Goal: Check status: Check status

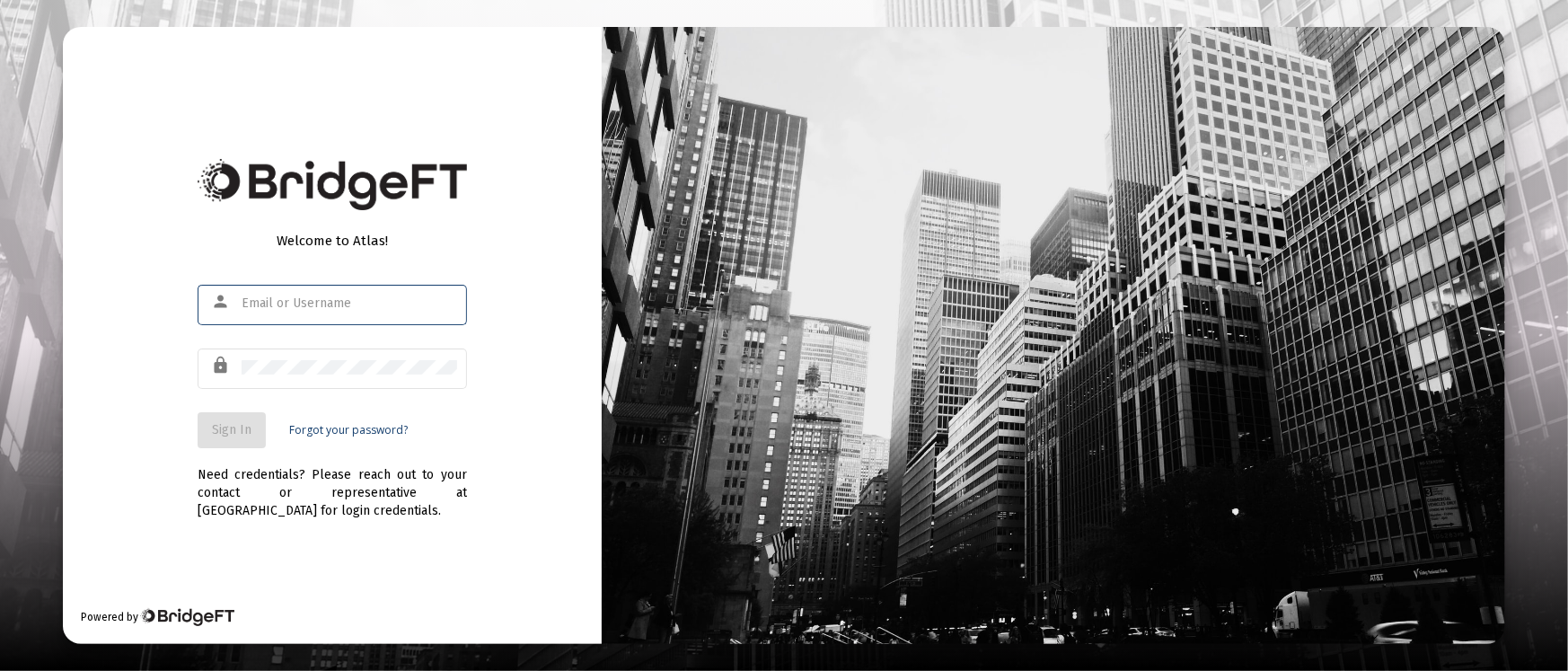
type input "[PERSON_NAME][EMAIL_ADDRESS][DOMAIN_NAME]"
click at [204, 434] on button "Sign In" at bounding box center [232, 430] width 68 height 36
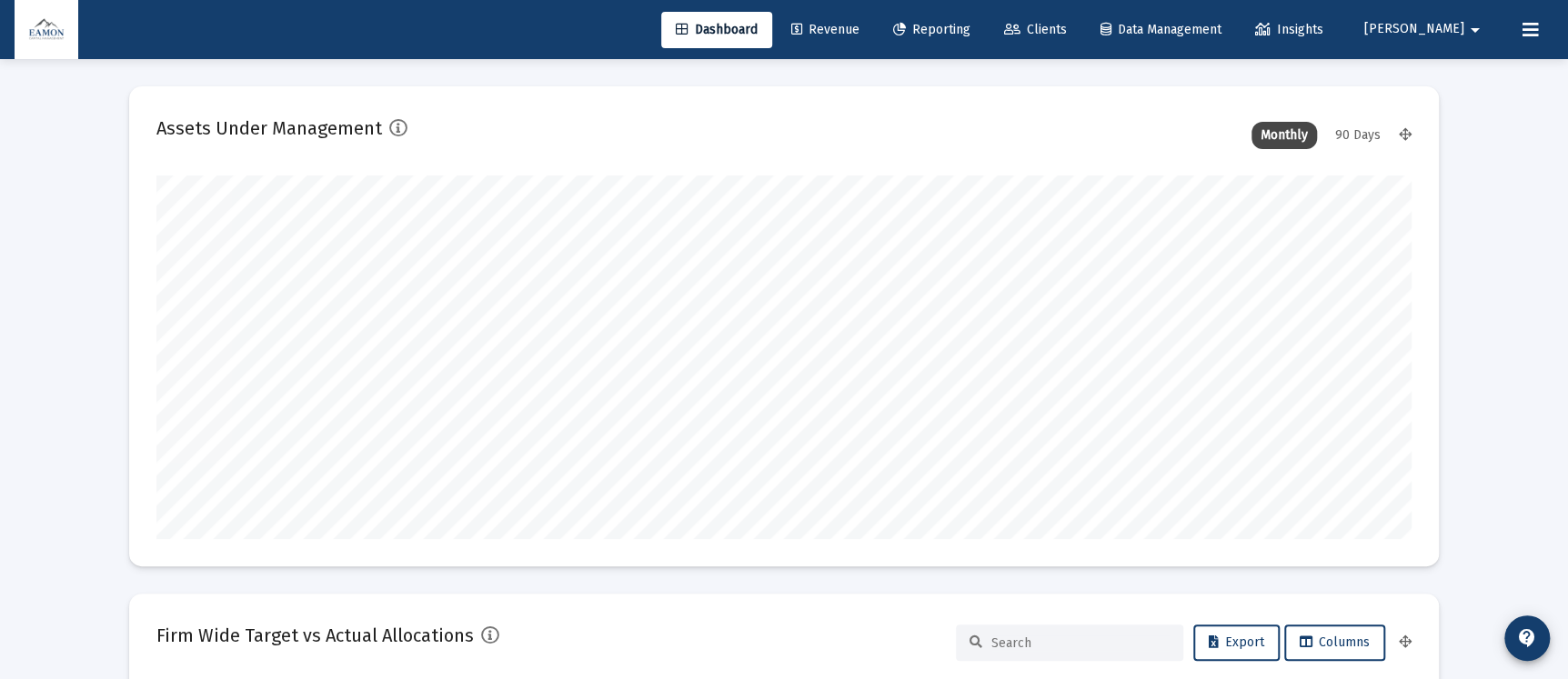
type input "[DATE]"
click at [970, 27] on span "Reporting" at bounding box center [931, 29] width 77 height 15
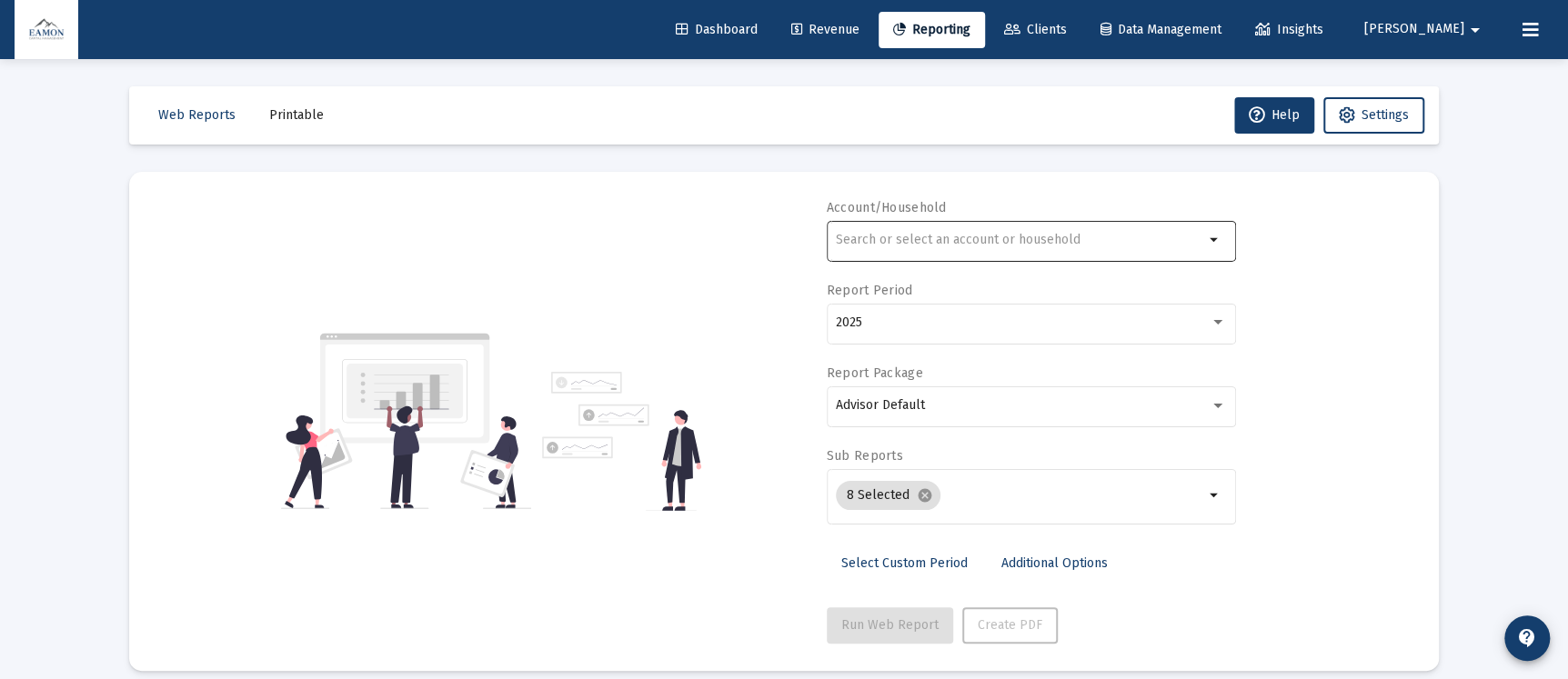
click at [936, 226] on div at bounding box center [1020, 239] width 368 height 45
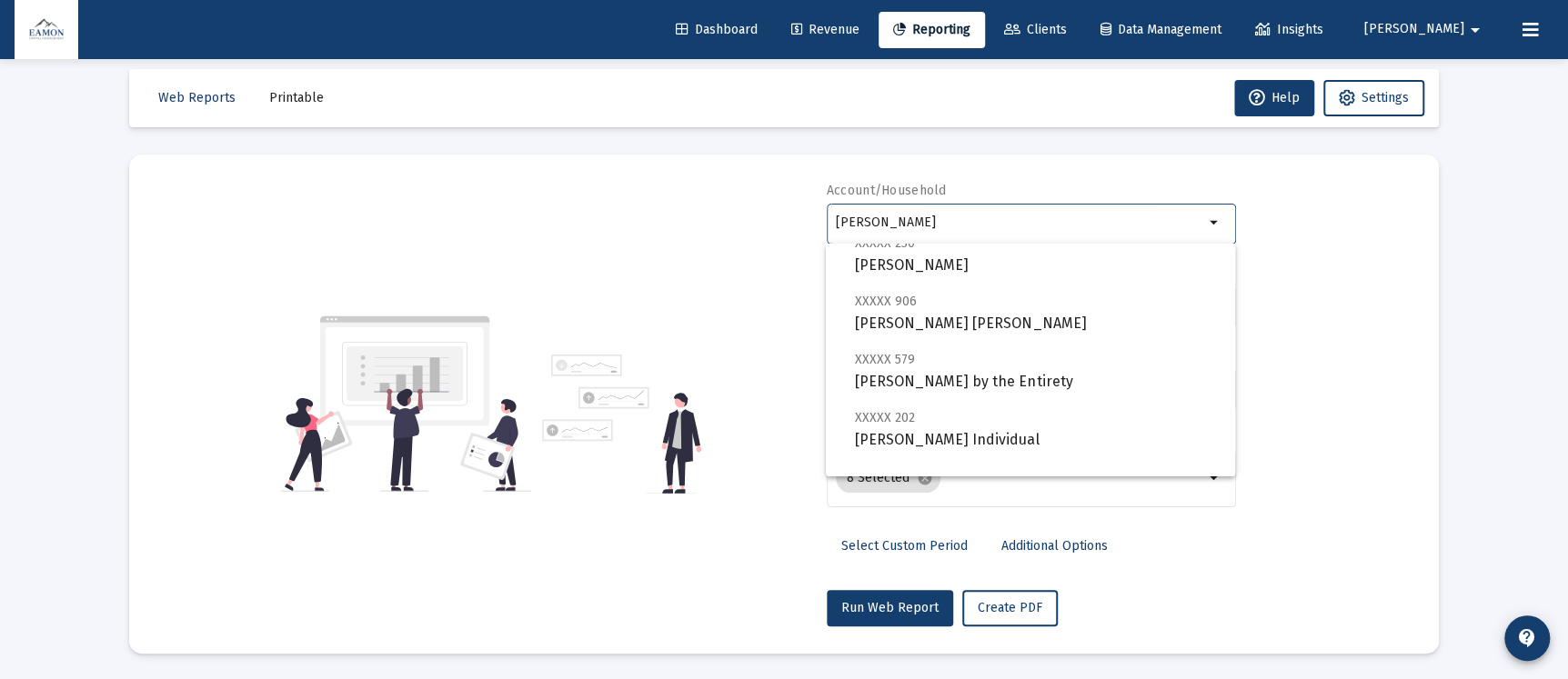
scroll to position [174, 0]
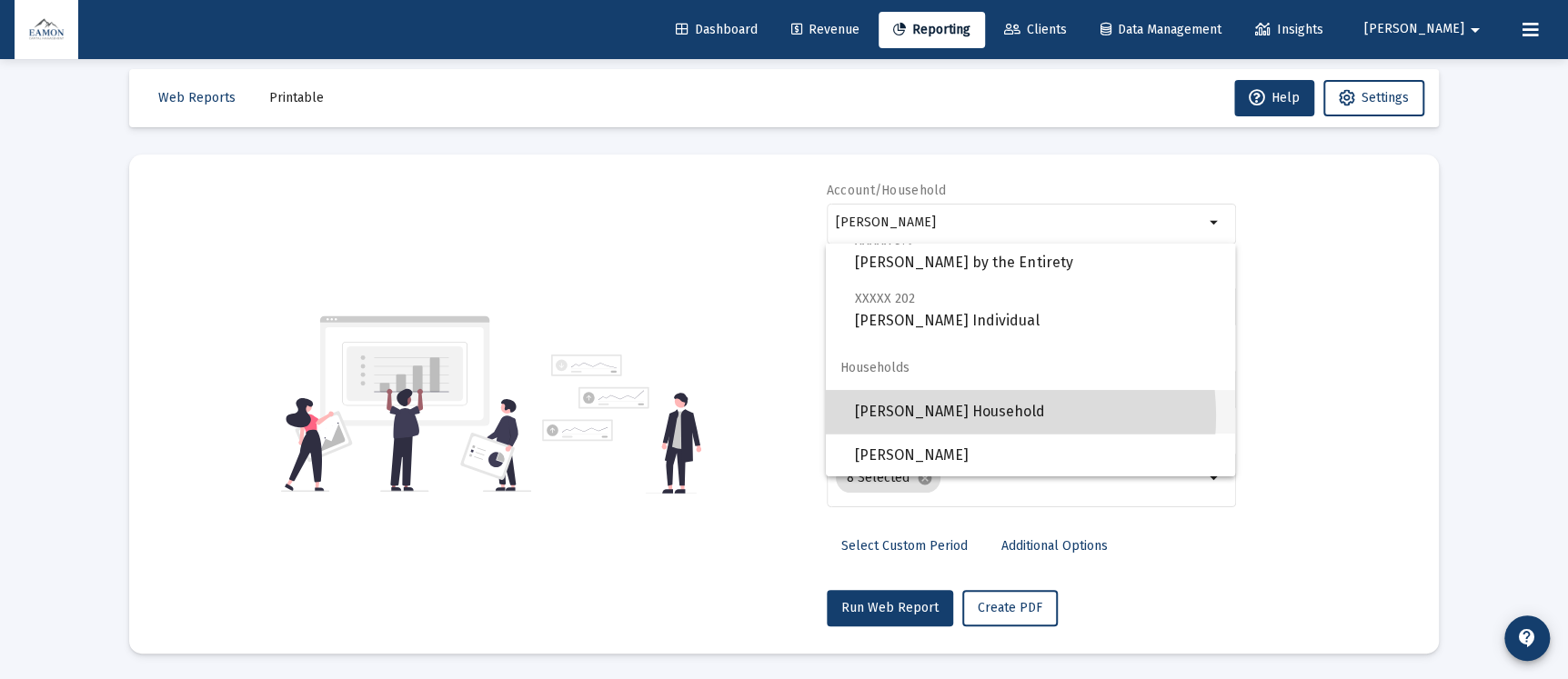
click at [980, 415] on span "[PERSON_NAME] Household" at bounding box center [1038, 412] width 366 height 44
type input "[PERSON_NAME] Household"
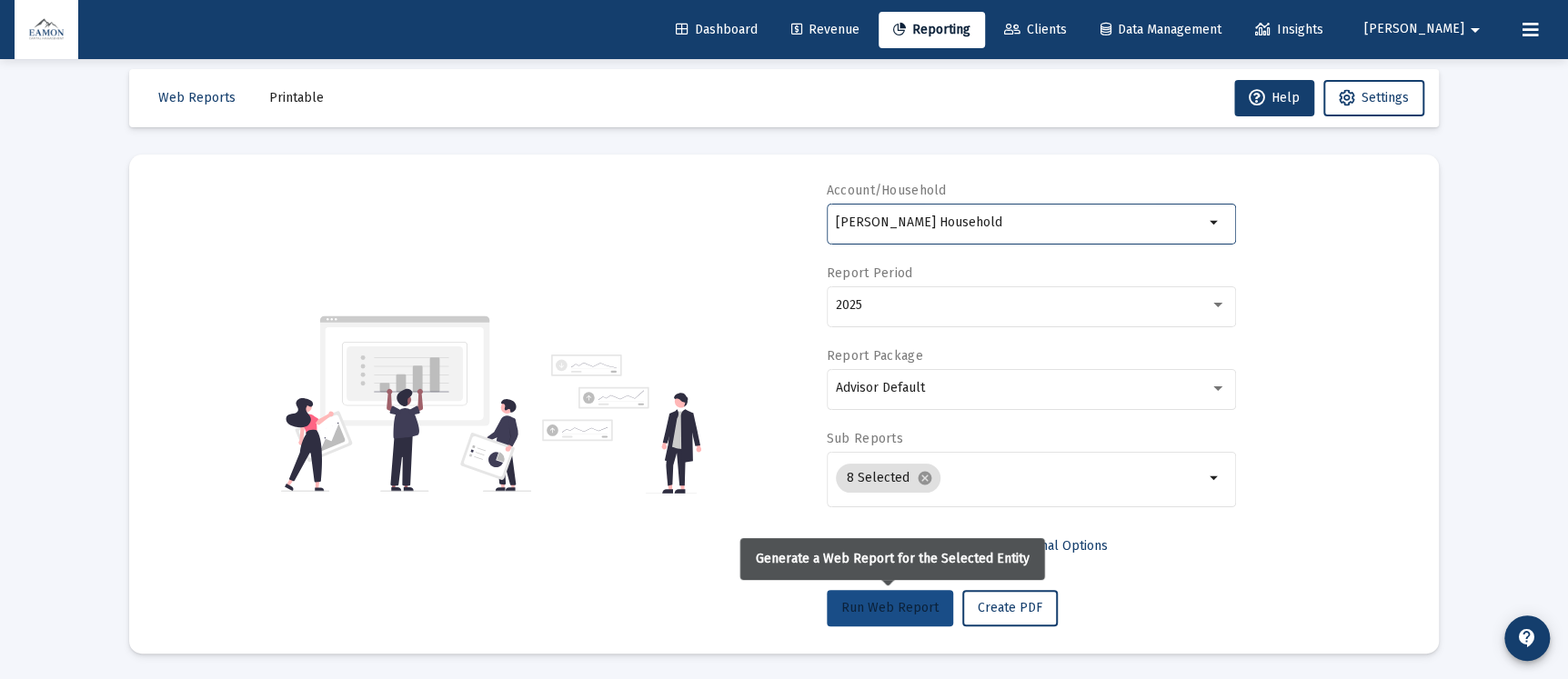
click at [867, 597] on button "Run Web Report" at bounding box center [890, 608] width 126 height 36
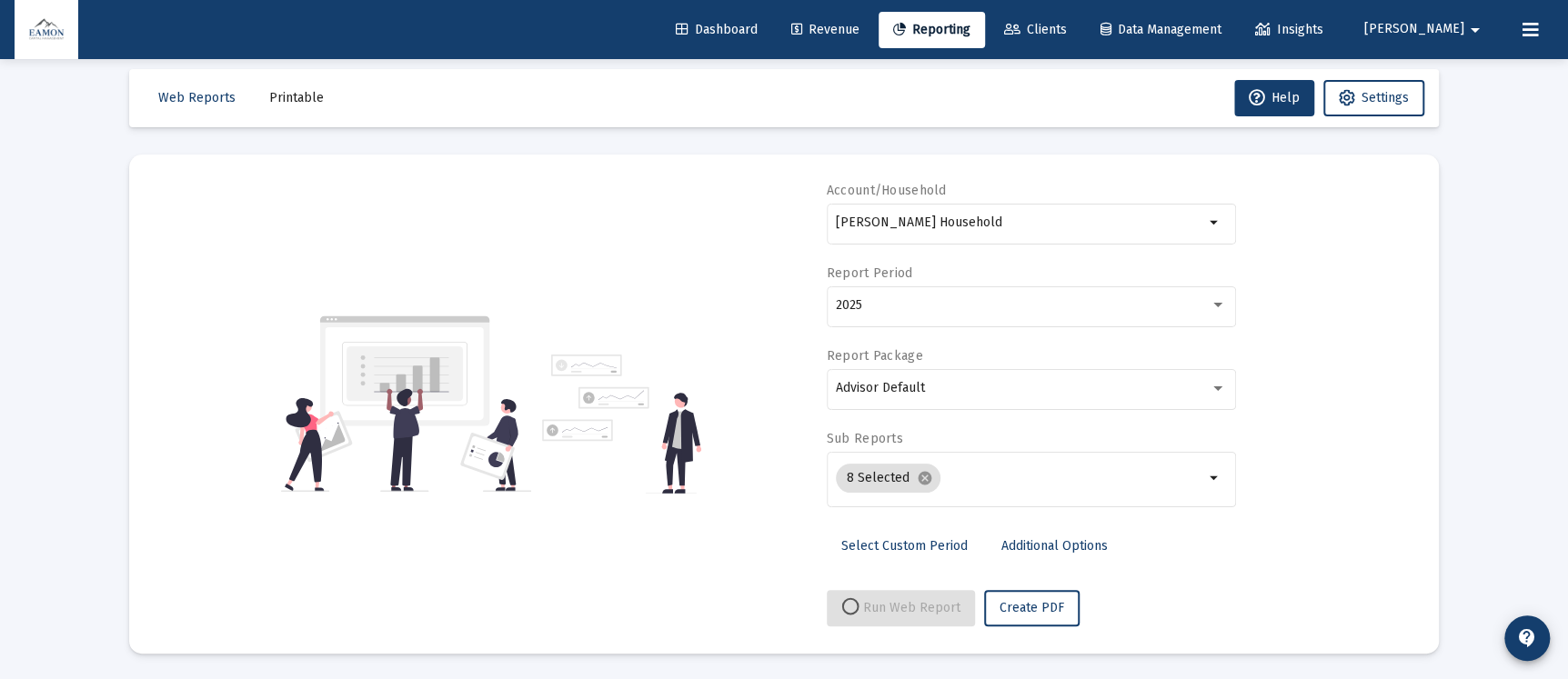
select select "View all"
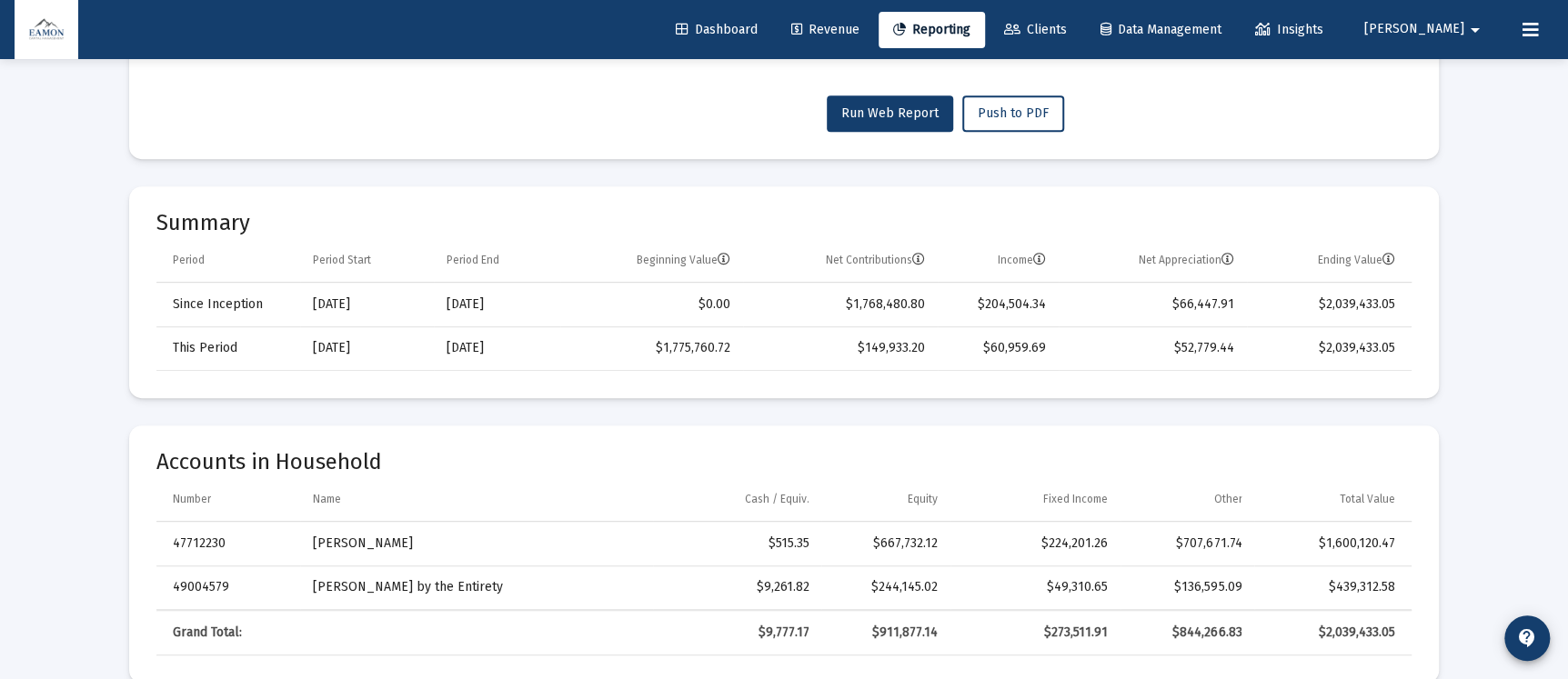
scroll to position [0, 0]
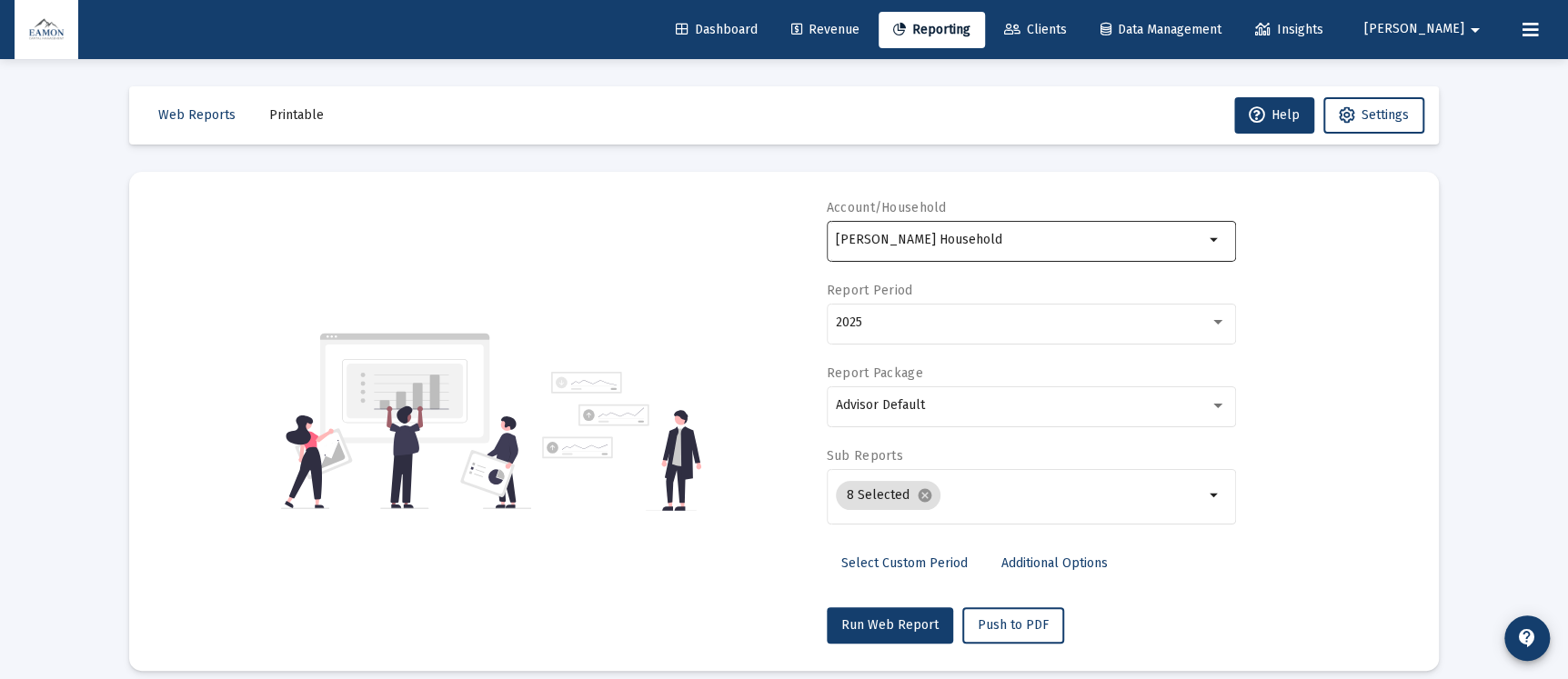
click at [1020, 228] on div "[PERSON_NAME] Household" at bounding box center [1020, 239] width 368 height 45
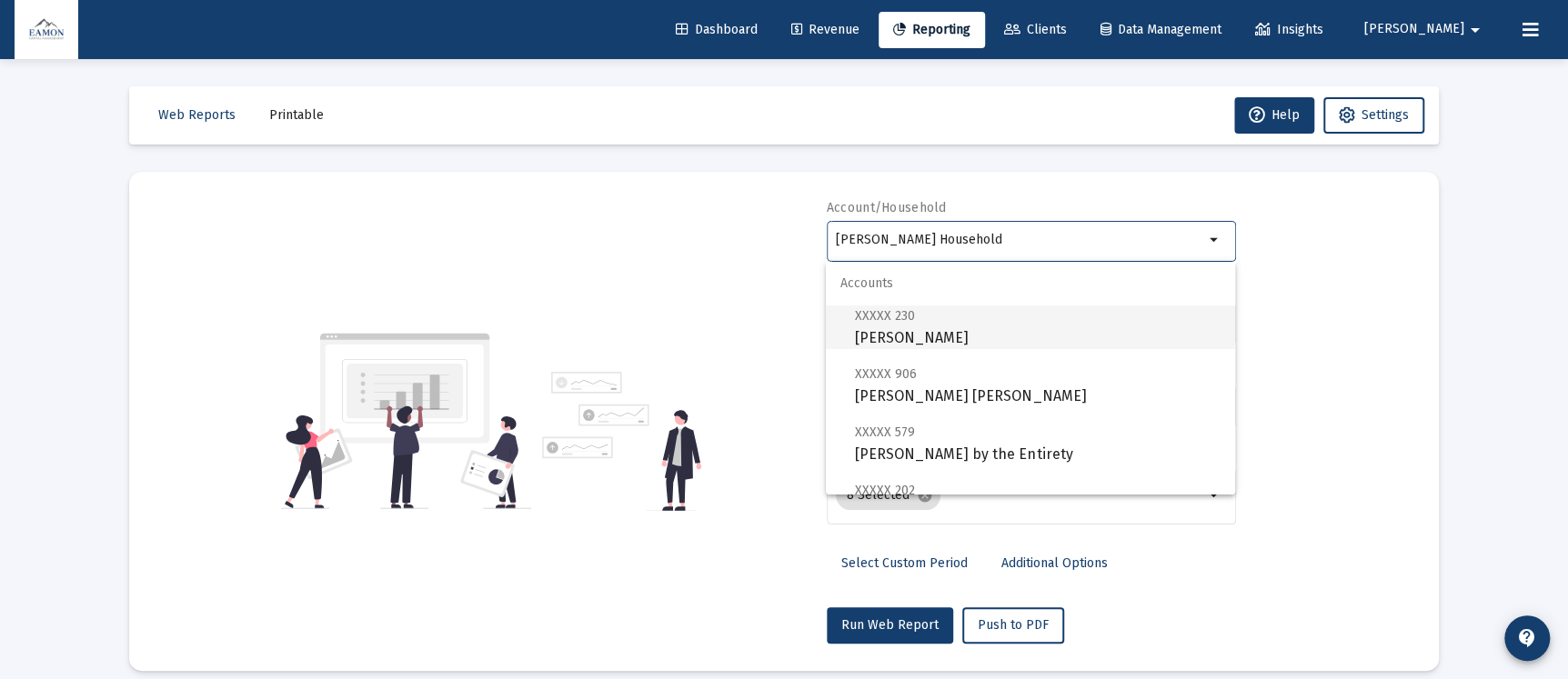
click at [926, 325] on span "XXXXX 230 [PERSON_NAME]" at bounding box center [1038, 326] width 366 height 45
type input "[PERSON_NAME]"
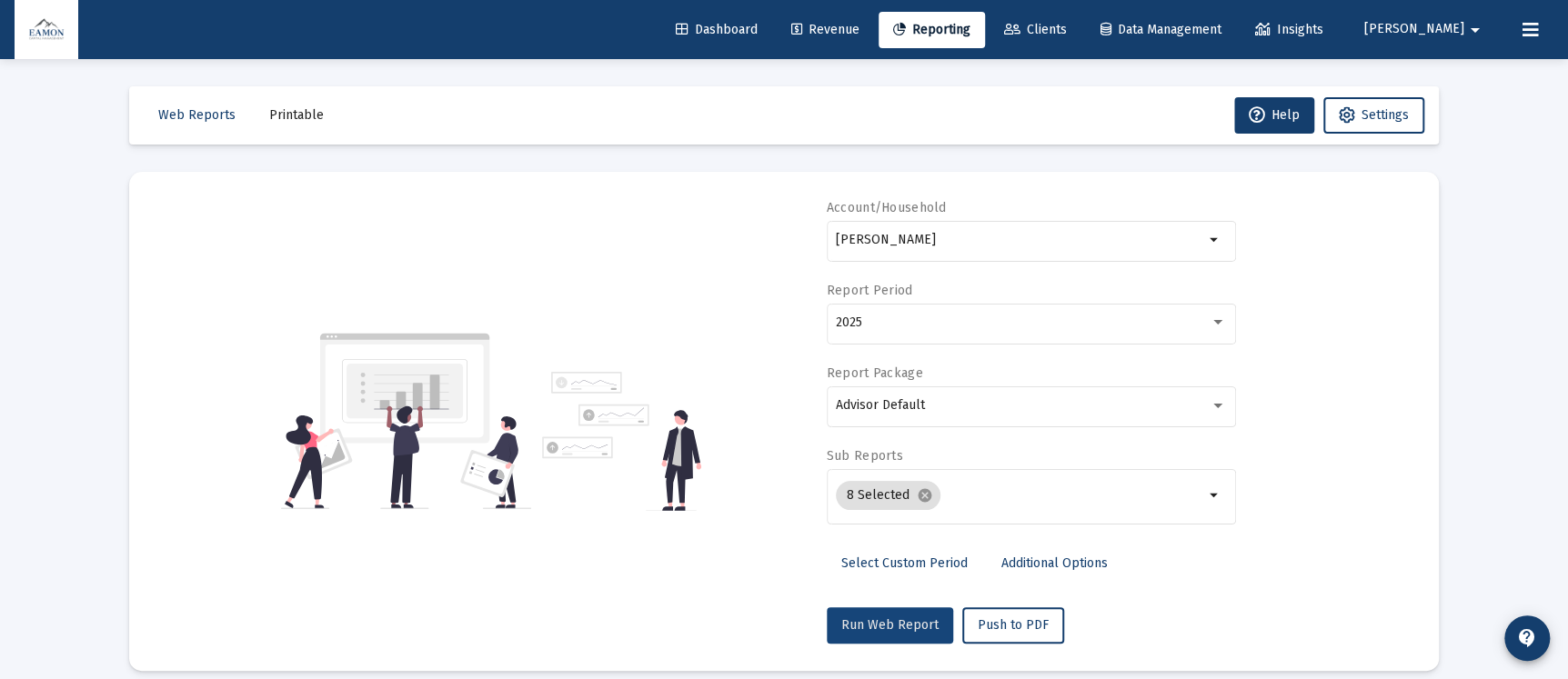
click at [917, 614] on button "Run Web Report" at bounding box center [890, 625] width 126 height 36
select select "View all"
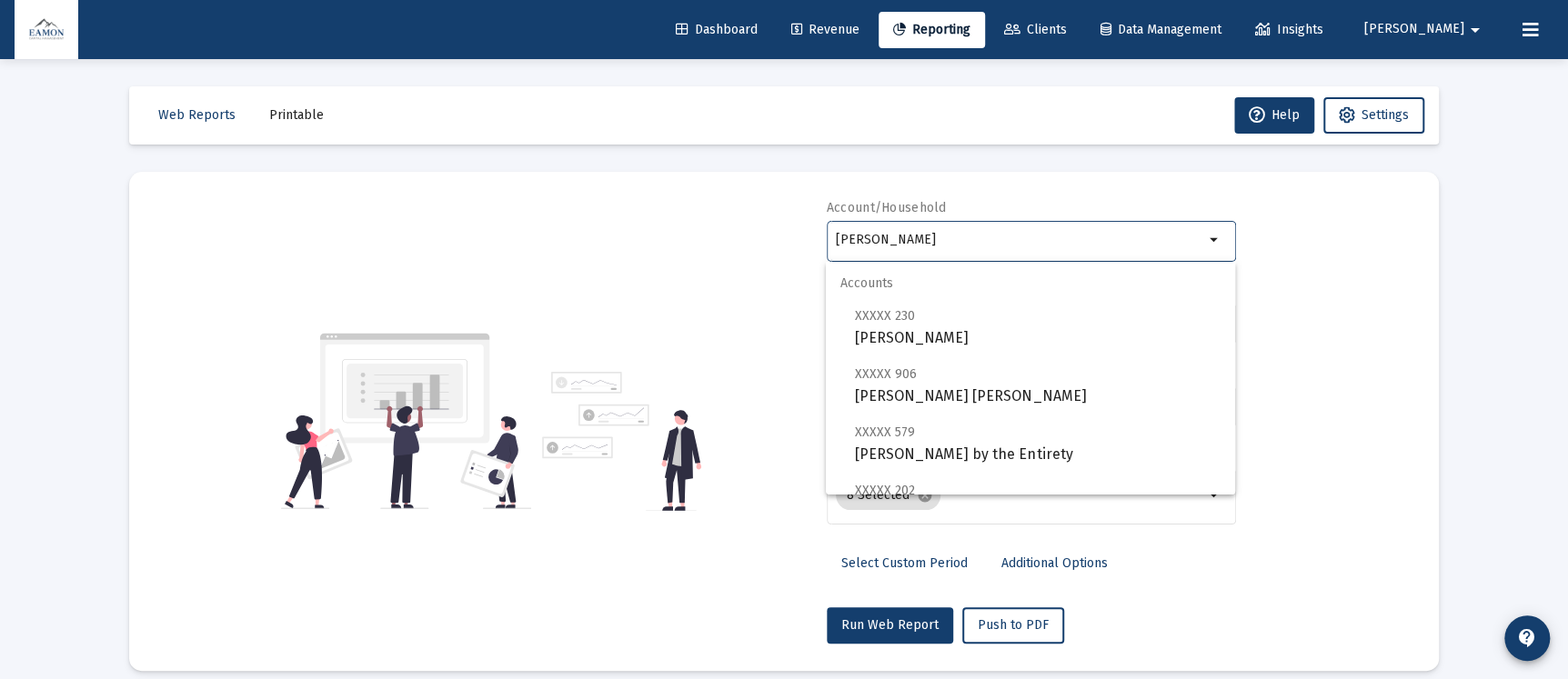
click at [1011, 235] on input "[PERSON_NAME]" at bounding box center [1020, 240] width 368 height 15
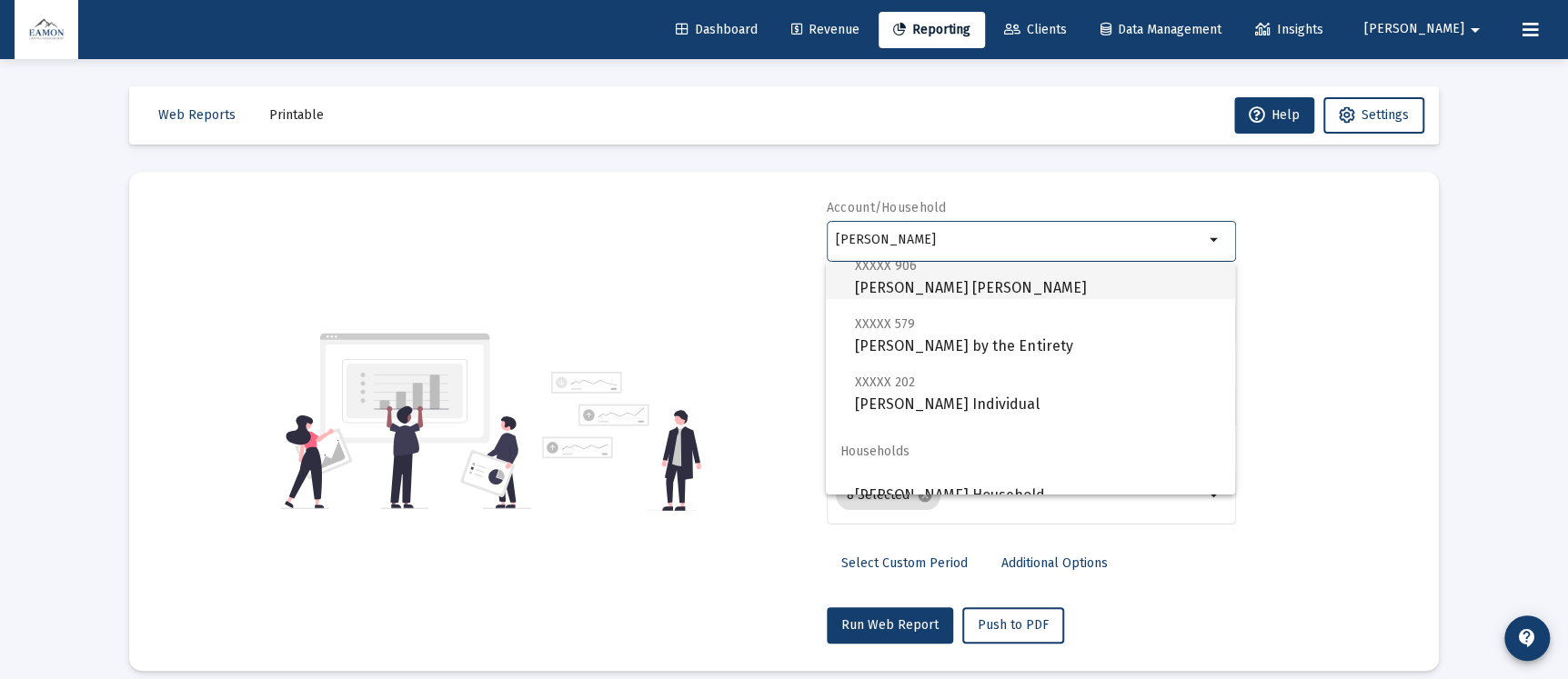
scroll to position [135, 0]
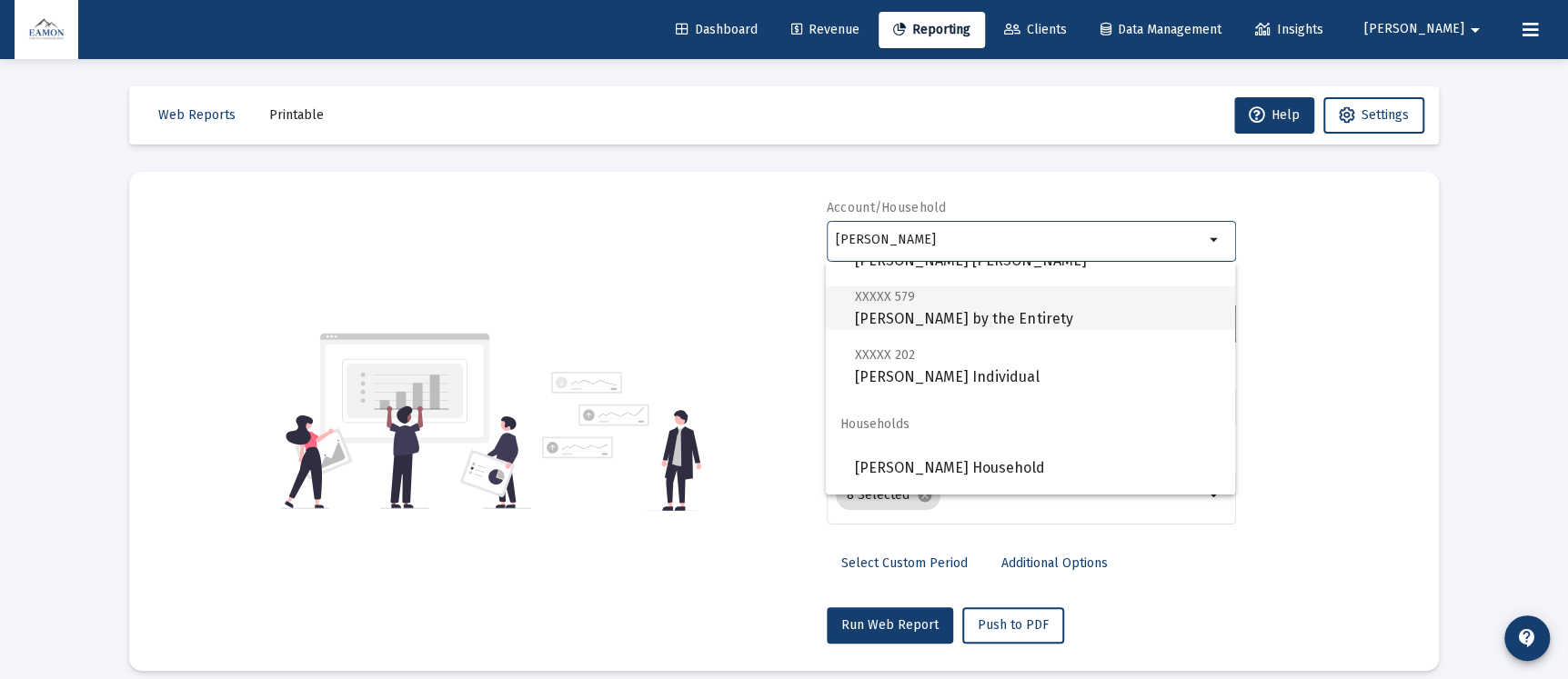
click at [1006, 304] on span "XXXXX 579 [PERSON_NAME] by the Entirety" at bounding box center [1038, 307] width 366 height 45
type input "[PERSON_NAME] by the Entirety"
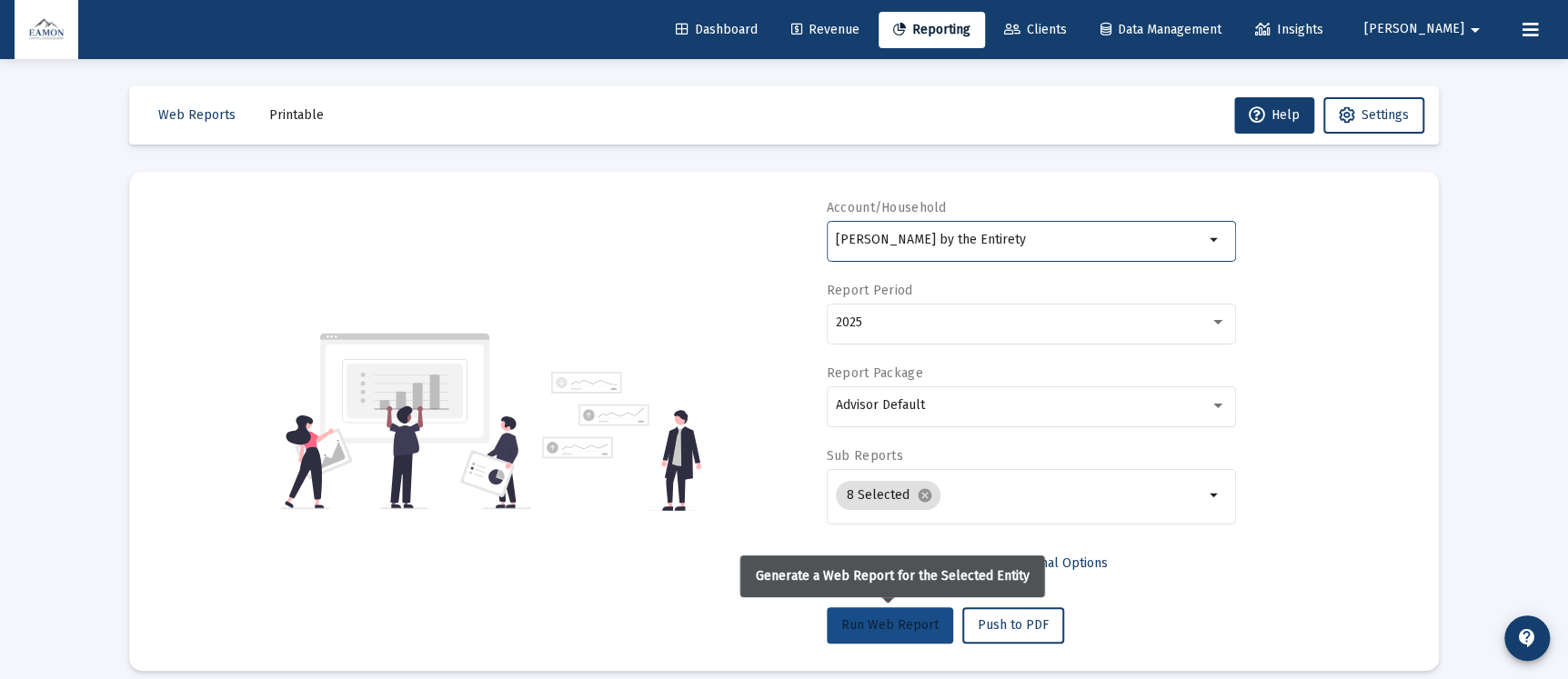
click at [893, 630] on span "Run Web Report" at bounding box center [890, 624] width 97 height 15
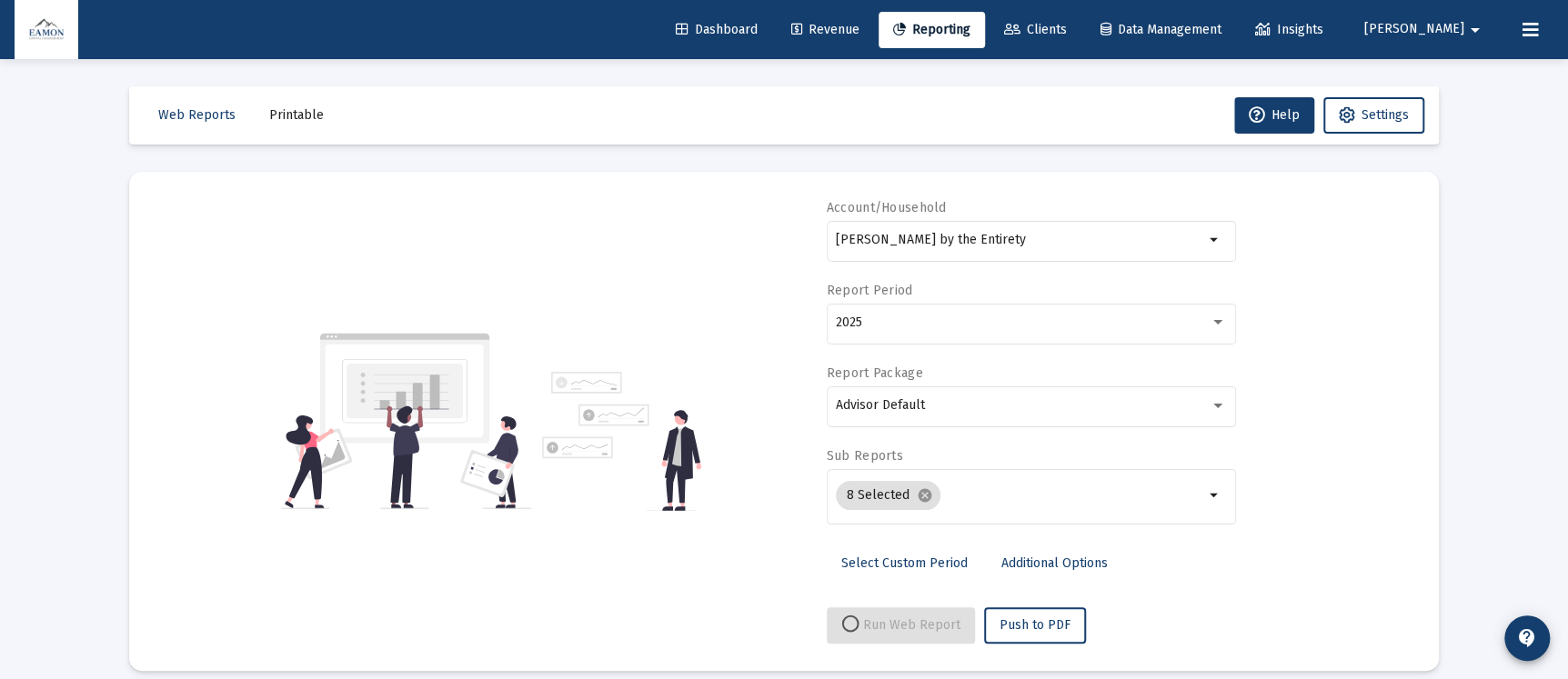
select select "View all"
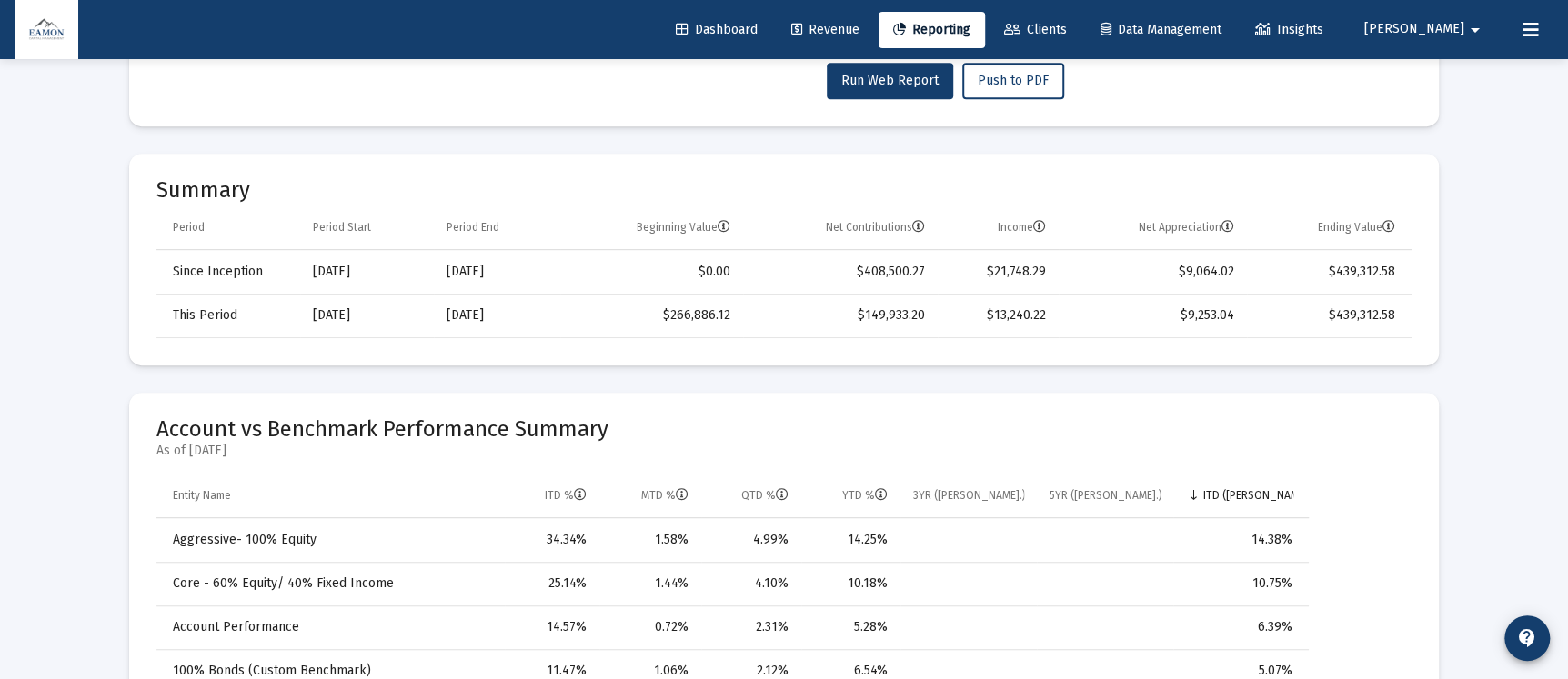
scroll to position [817, 0]
